Goal: Transaction & Acquisition: Book appointment/travel/reservation

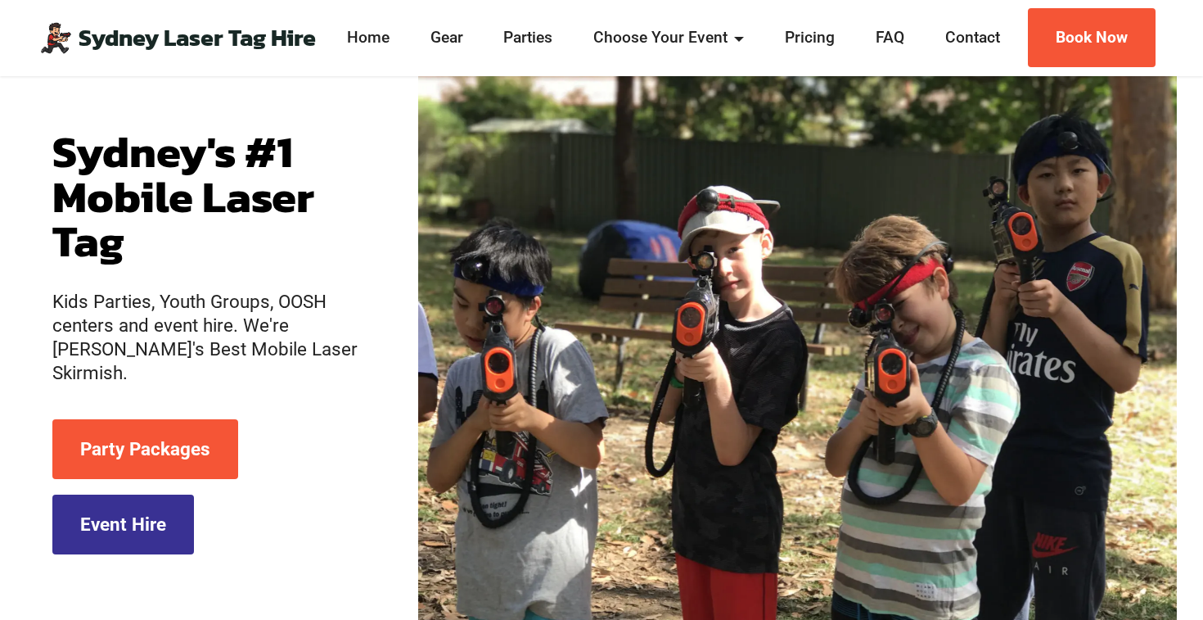
scroll to position [174, 0]
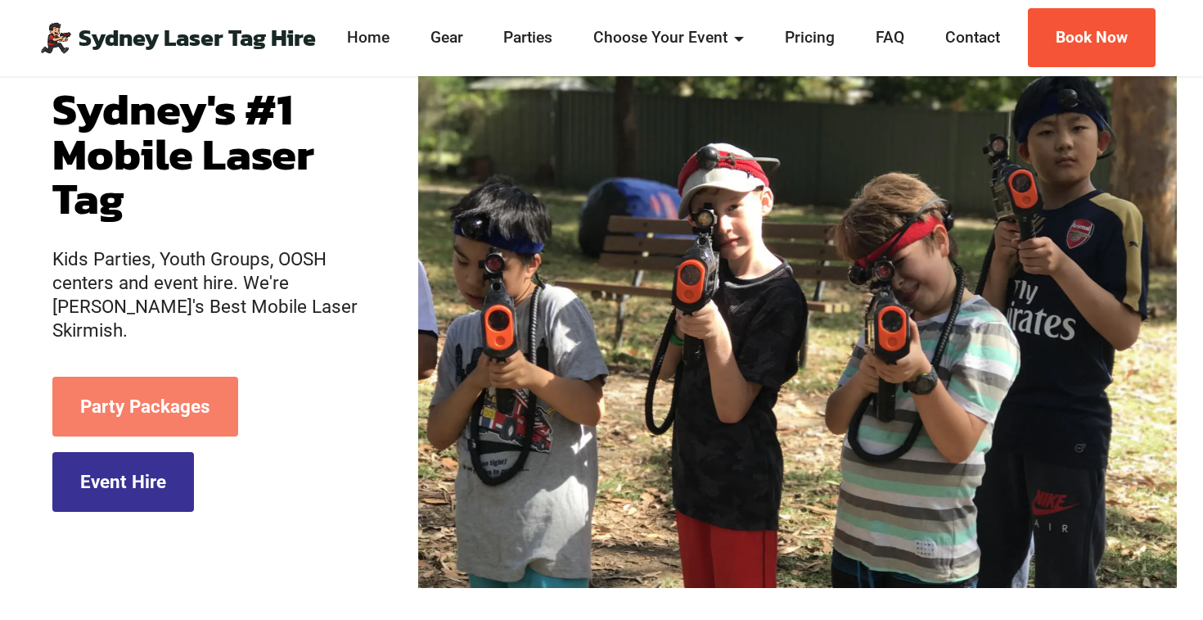
click at [149, 396] on link "Party Packages" at bounding box center [145, 407] width 186 height 60
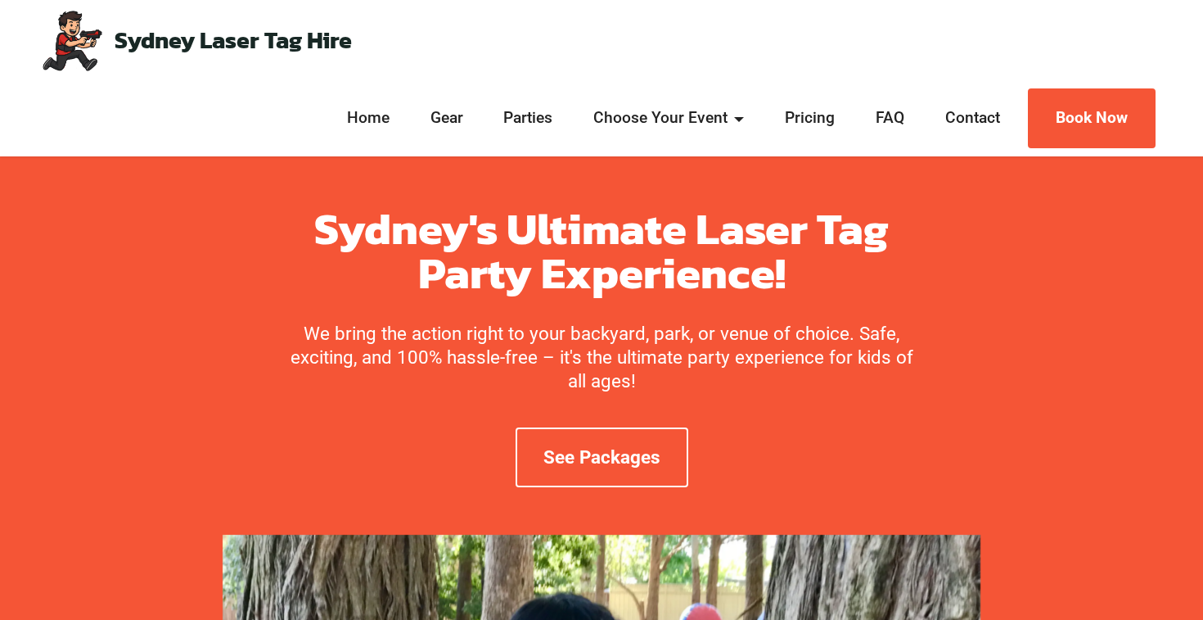
click at [698, 457] on div "See Packages" at bounding box center [601, 456] width 644 height 75
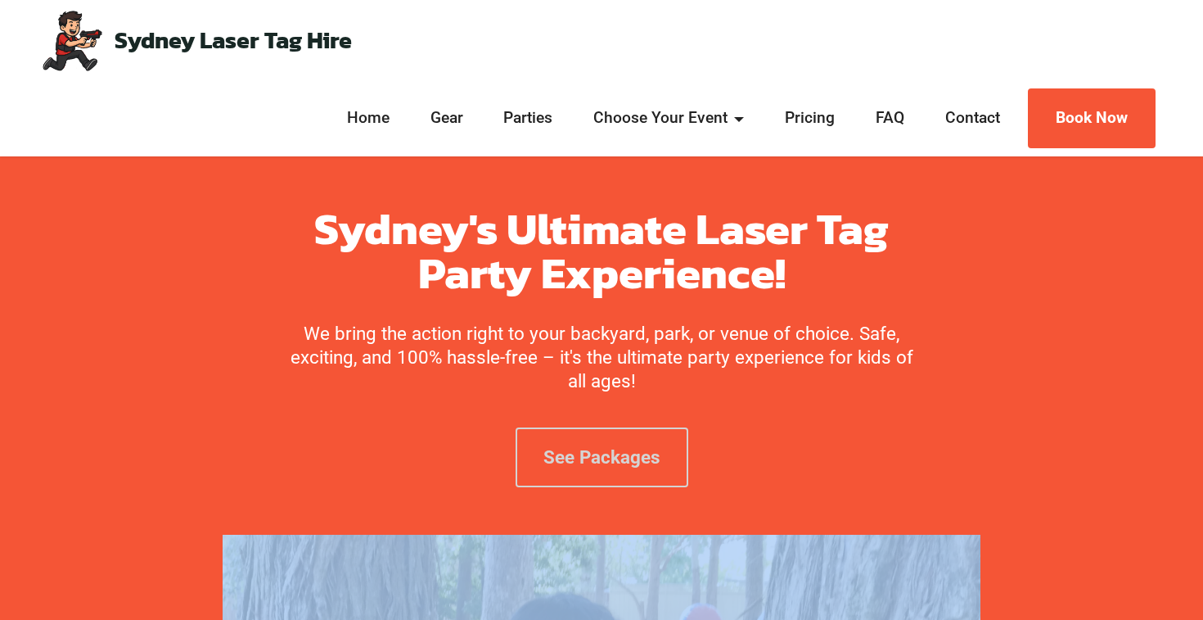
drag, startPoint x: 698, startPoint y: 457, endPoint x: 648, endPoint y: 457, distance: 50.8
click at [697, 457] on div "See Packages" at bounding box center [601, 456] width 644 height 75
click at [648, 457] on link "See Packages" at bounding box center [602, 457] width 173 height 60
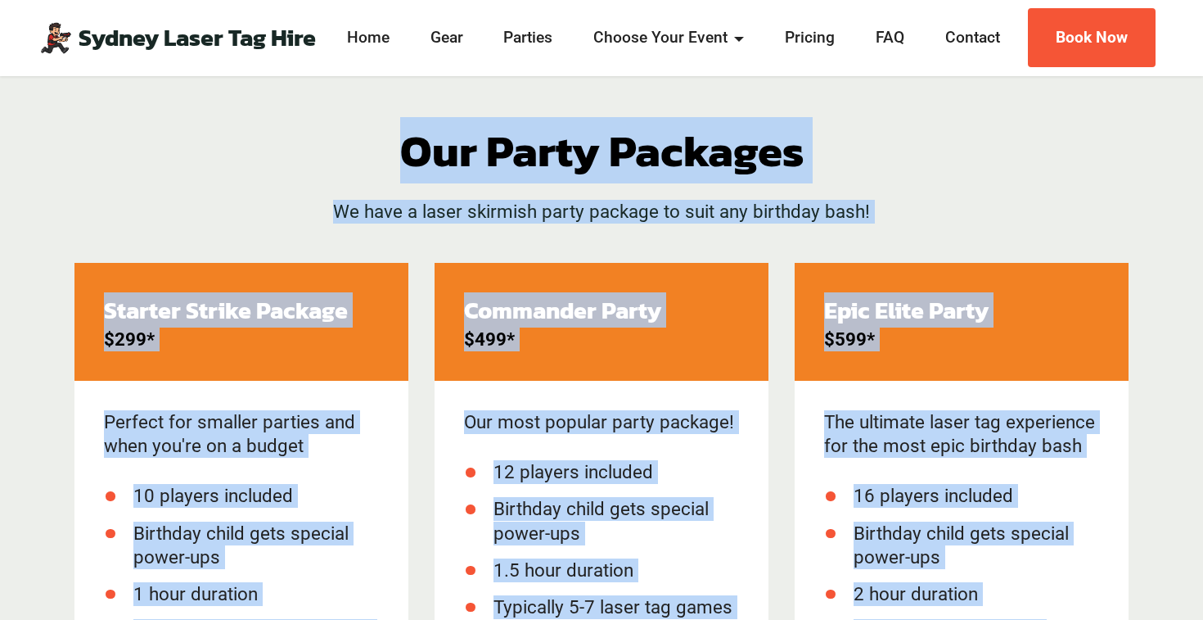
scroll to position [2060, 0]
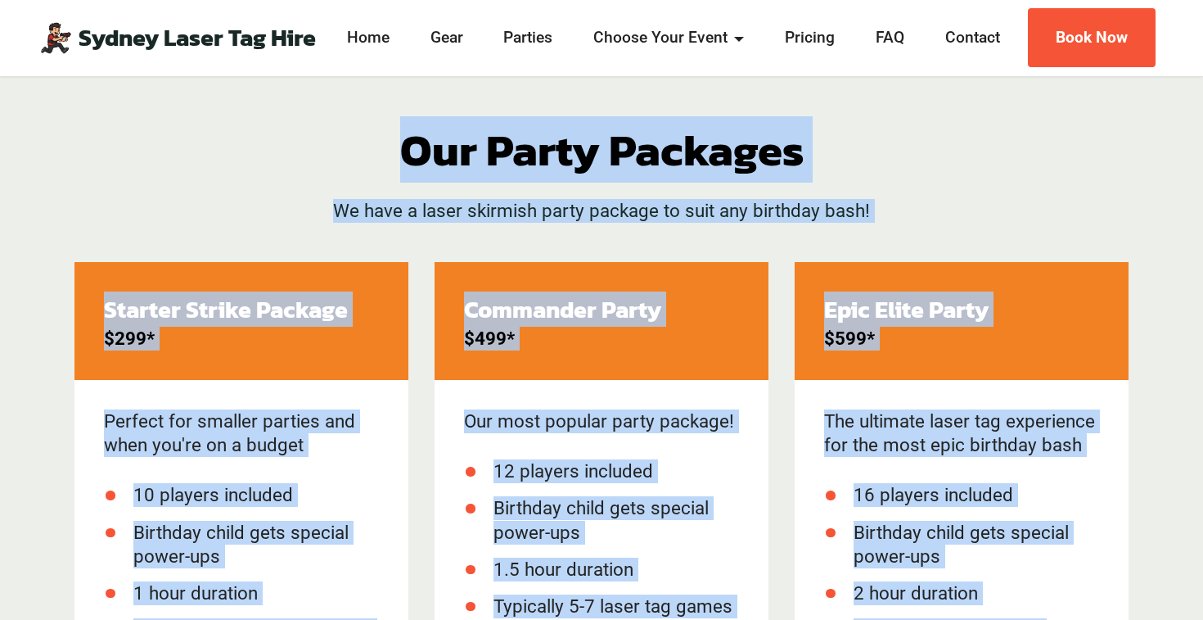
click at [183, 146] on div "Our Party Packages We have a laser skirmish party package to suit any birthday …" at bounding box center [601, 195] width 1081 height 134
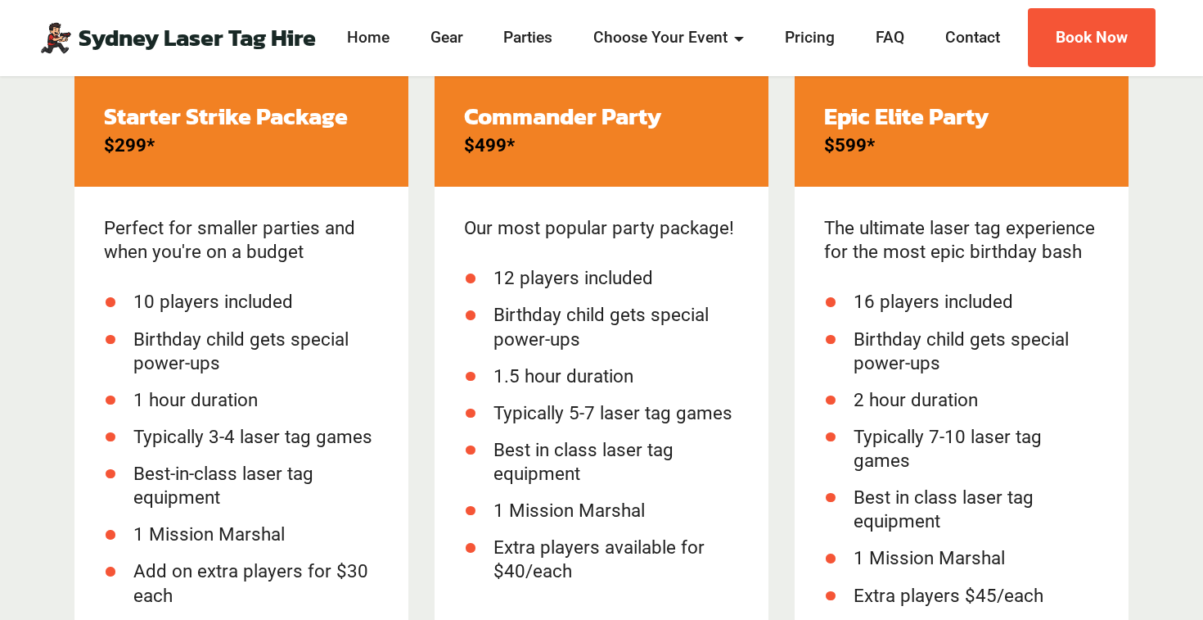
scroll to position [2259, 0]
